Goal: Check status: Check status

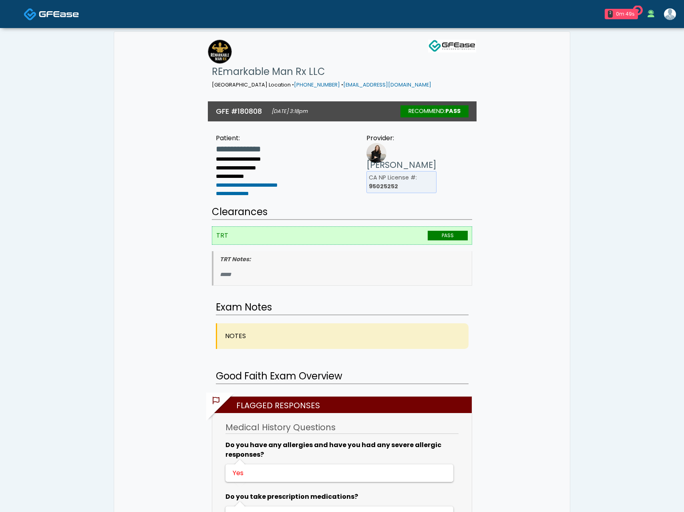
drag, startPoint x: 377, startPoint y: 167, endPoint x: 401, endPoint y: 167, distance: 24.4
click at [377, 182] on b "95025252" at bounding box center [383, 186] width 29 height 8
drag, startPoint x: 359, startPoint y: 147, endPoint x: 444, endPoint y: 147, distance: 85.4
click at [444, 147] on div "**********" at bounding box center [342, 162] width 269 height 75
drag, startPoint x: 358, startPoint y: 145, endPoint x: 407, endPoint y: 171, distance: 55.7
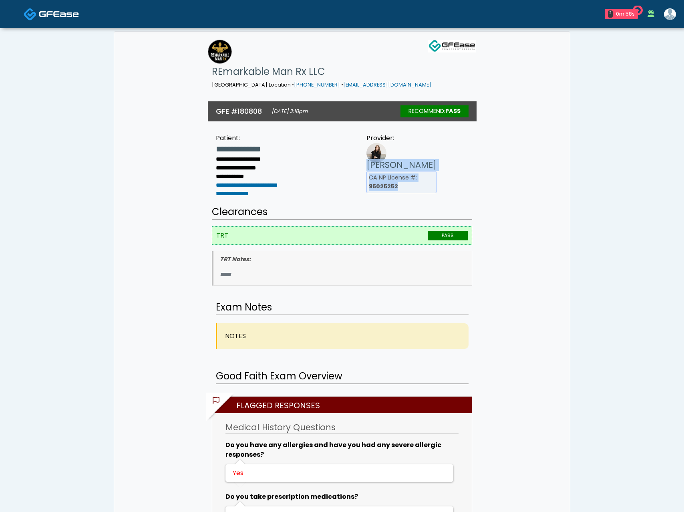
click at [408, 172] on ul "[PERSON_NAME] [GEOGRAPHIC_DATA] NP License #: 95025252" at bounding box center [394, 176] width 86 height 34
copy ul "[PERSON_NAME] [GEOGRAPHIC_DATA] NP License #: 95025252"
click at [460, 149] on div "**********" at bounding box center [342, 162] width 269 height 75
click at [628, 14] on div "2m 0s" at bounding box center [627, 13] width 18 height 7
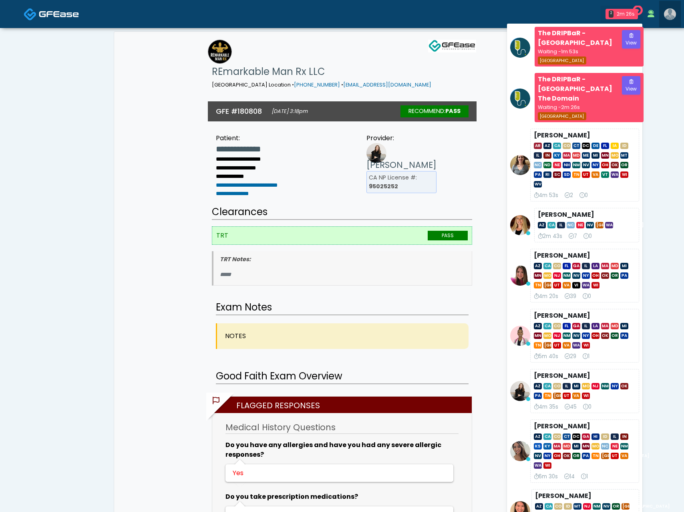
click at [672, 13] on img at bounding box center [670, 14] width 12 height 12
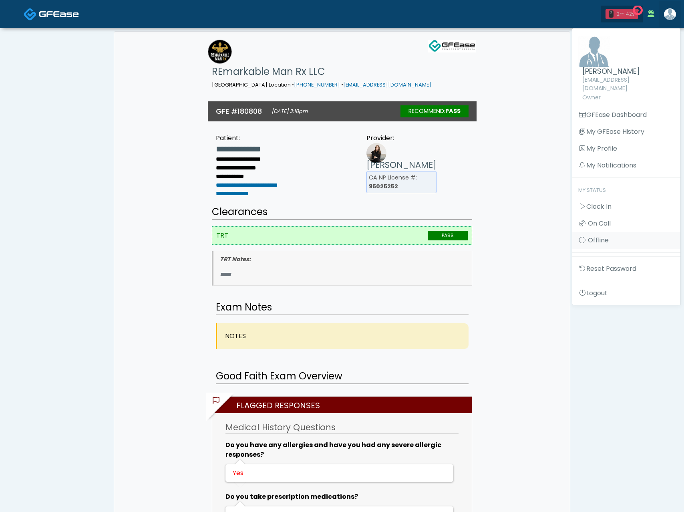
click at [614, 14] on div "2 2m 42s" at bounding box center [622, 14] width 32 height 10
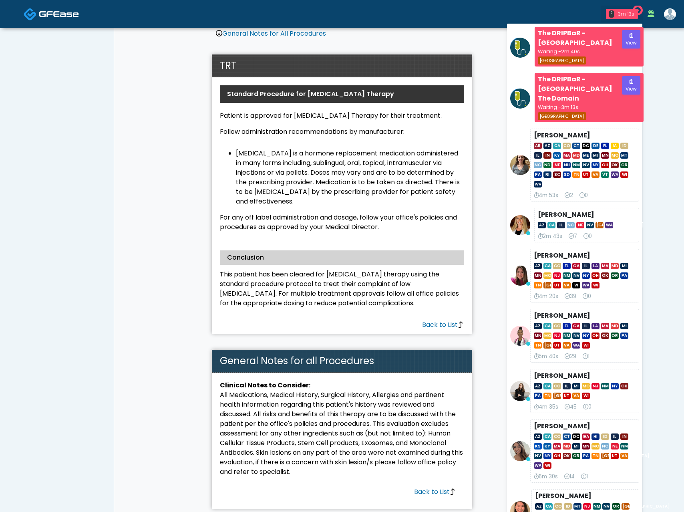
scroll to position [1526, 0]
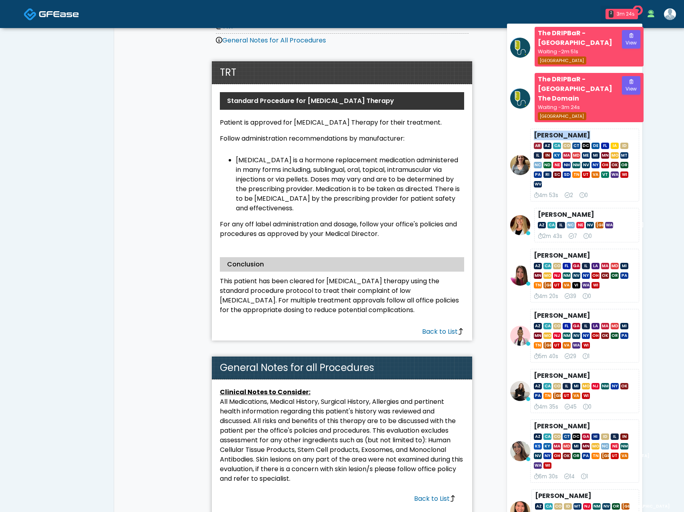
drag, startPoint x: 585, startPoint y: 124, endPoint x: 533, endPoint y: 124, distance: 52.1
click at [529, 129] on li "[PERSON_NAME] AR AZ CA CO CT DC DE [GEOGRAPHIC_DATA] IA ID IL IN [GEOGRAPHIC_DA…" at bounding box center [574, 165] width 135 height 73
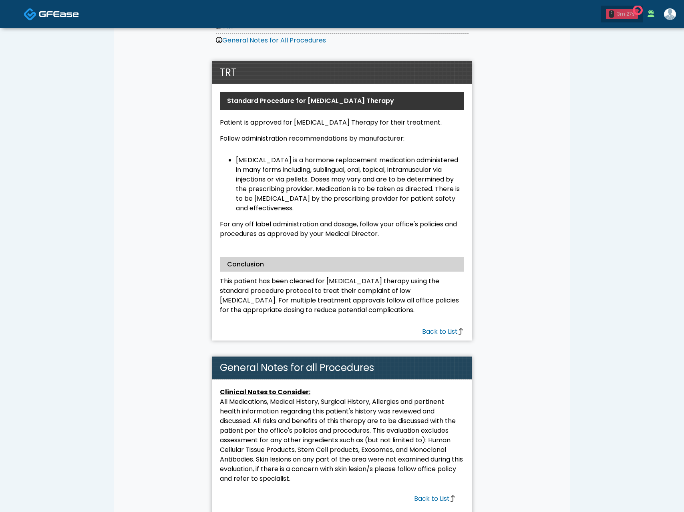
click at [630, 12] on div "3m 27s" at bounding box center [627, 13] width 18 height 7
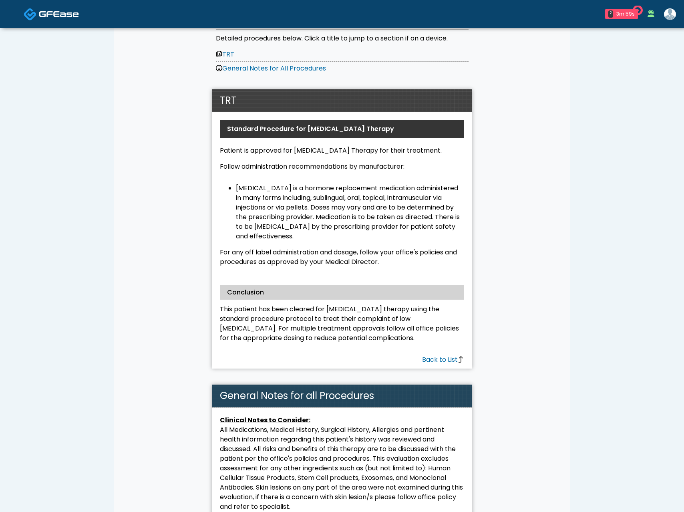
scroll to position [1497, 0]
